Goal: Task Accomplishment & Management: Use online tool/utility

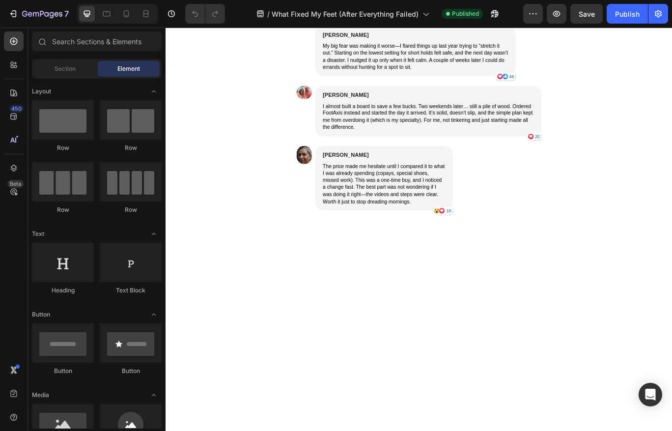
scroll to position [2987, 0]
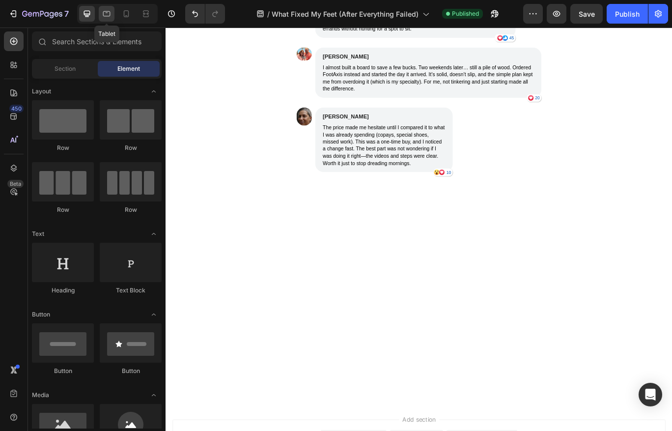
click at [110, 15] on icon at bounding box center [107, 14] width 10 height 10
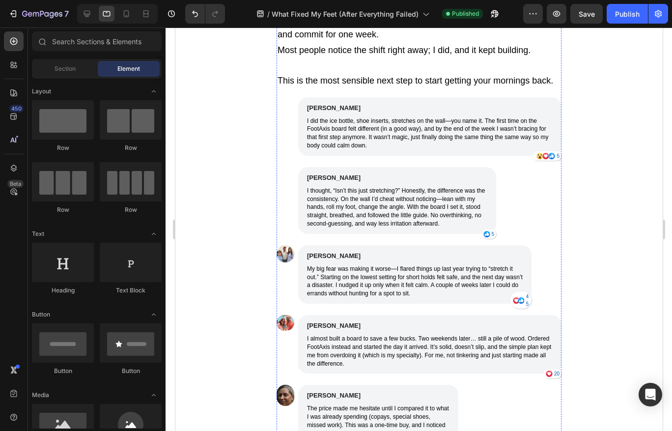
scroll to position [3151, 0]
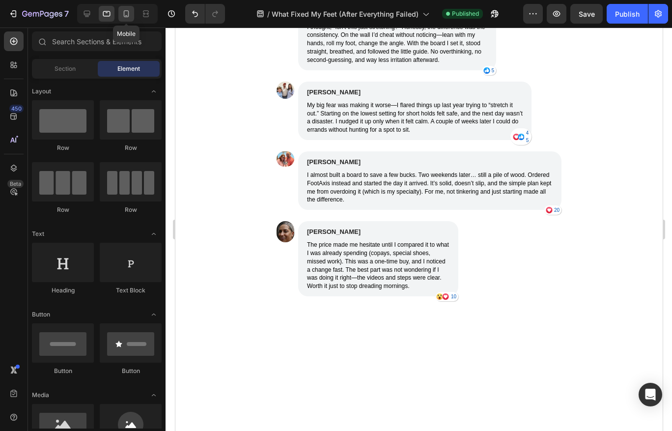
click at [125, 9] on icon at bounding box center [126, 14] width 10 height 10
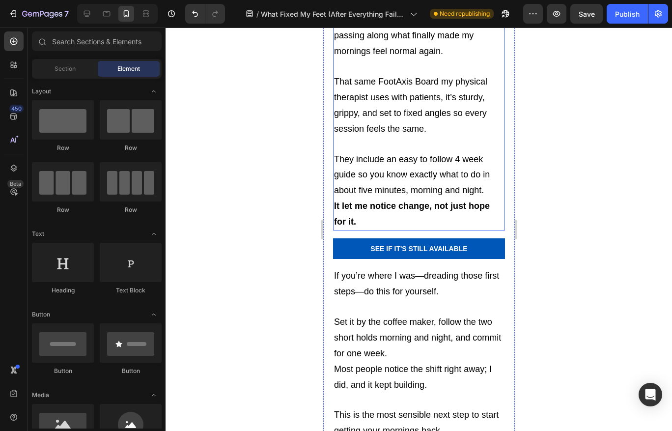
scroll to position [3539, 0]
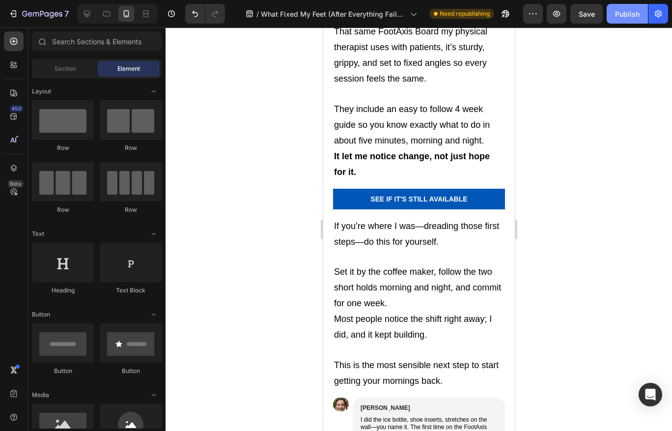
click at [614, 16] on button "Publish" at bounding box center [626, 14] width 41 height 20
click at [270, 3] on div "/ What Fixed My Feet (After Everything Failed)" at bounding box center [331, 14] width 181 height 24
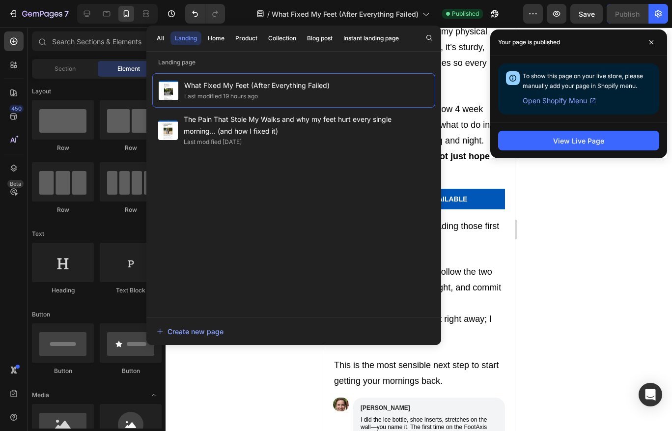
click at [604, 273] on div at bounding box center [418, 228] width 506 height 403
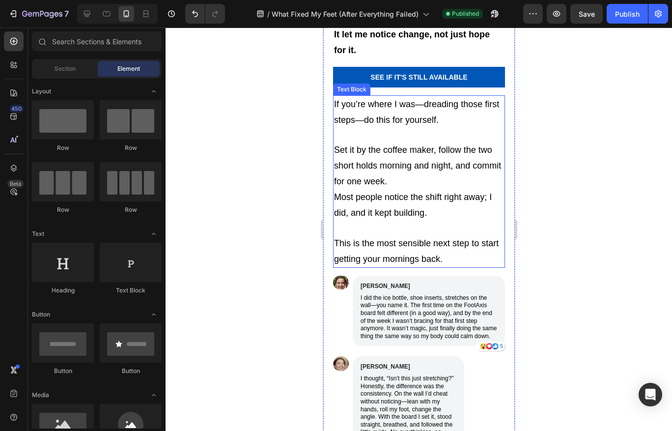
scroll to position [3453, 0]
